Goal: Find specific page/section: Find specific page/section

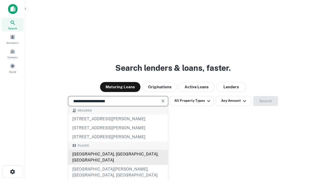
click at [118, 165] on div "Santa Monica, CA, USA" at bounding box center [118, 157] width 100 height 15
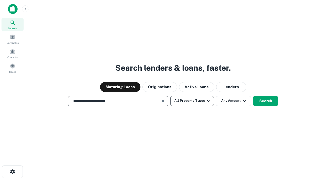
type input "**********"
click at [192, 101] on button "All Property Types" at bounding box center [192, 101] width 44 height 10
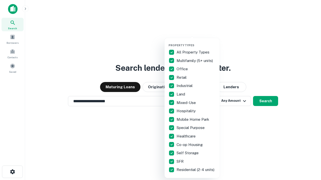
click at [196, 42] on button "button" at bounding box center [195, 42] width 55 height 0
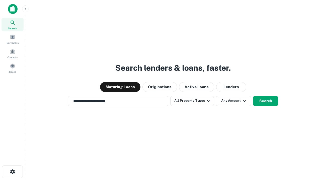
scroll to position [3, 60]
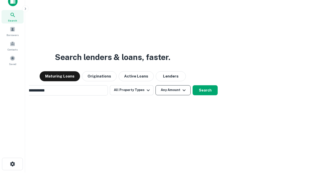
click at [155, 85] on button "Any Amount" at bounding box center [172, 90] width 35 height 10
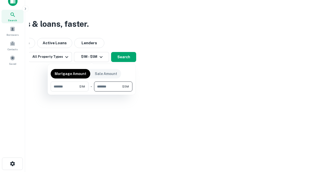
type input "*******"
click at [91, 92] on button "button" at bounding box center [92, 92] width 82 height 0
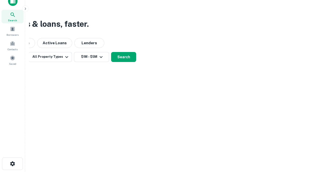
scroll to position [3, 92]
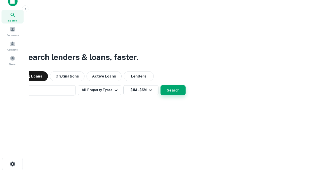
click at [160, 85] on button "Search" at bounding box center [172, 90] width 25 height 10
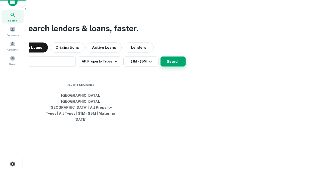
scroll to position [13, 142]
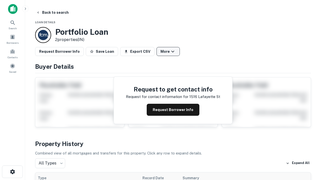
click at [168, 52] on button "More" at bounding box center [167, 51] width 23 height 9
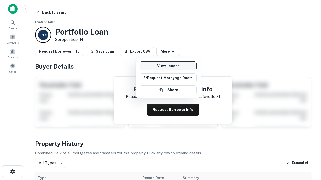
click at [168, 66] on link "View Lender" at bounding box center [168, 66] width 57 height 9
